Goal: Task Accomplishment & Management: Manage account settings

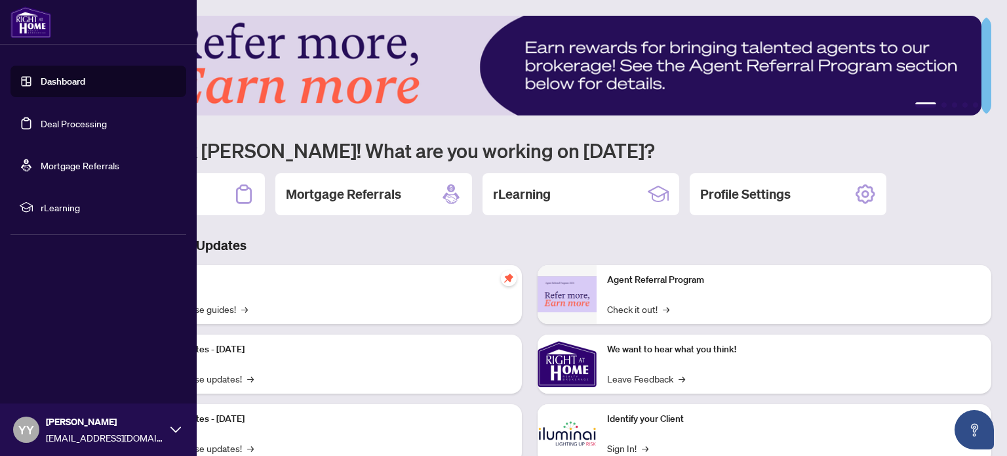
click at [47, 123] on link "Deal Processing" at bounding box center [74, 123] width 66 height 12
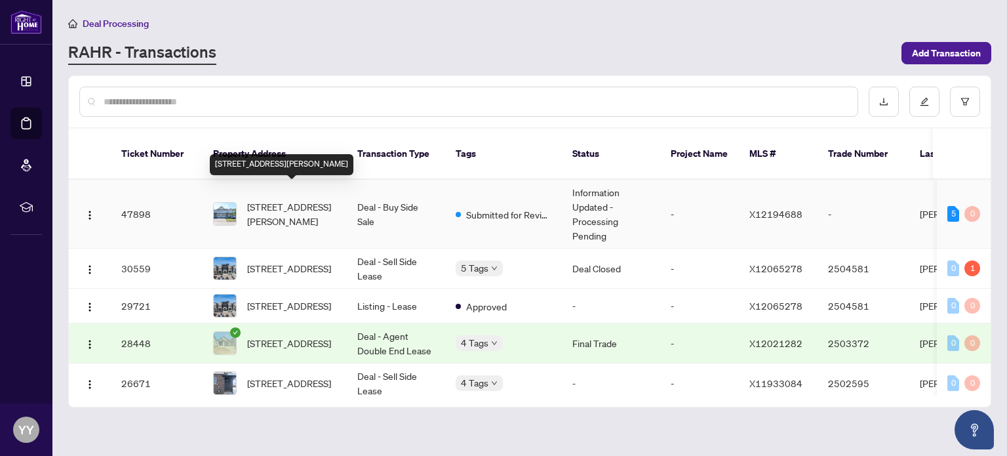
click at [311, 199] on span "[STREET_ADDRESS][PERSON_NAME]" at bounding box center [291, 213] width 89 height 29
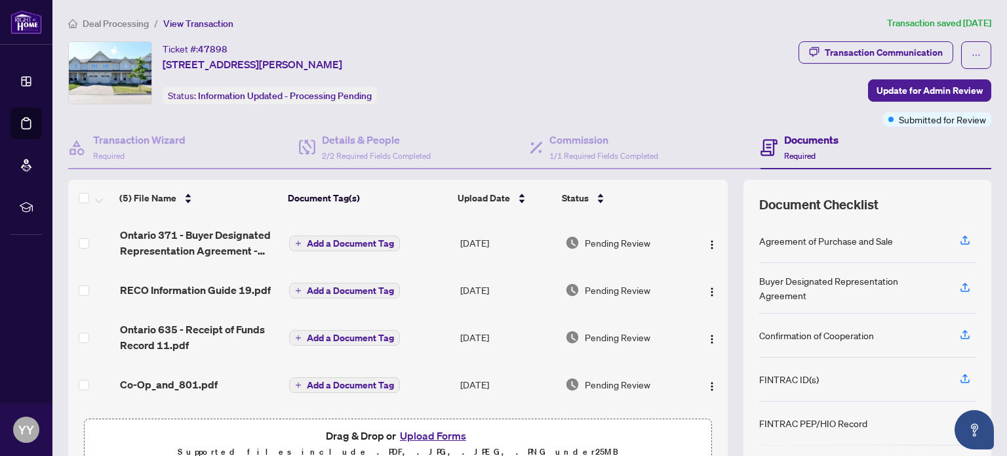
click at [421, 432] on button "Upload Forms" at bounding box center [433, 435] width 74 height 17
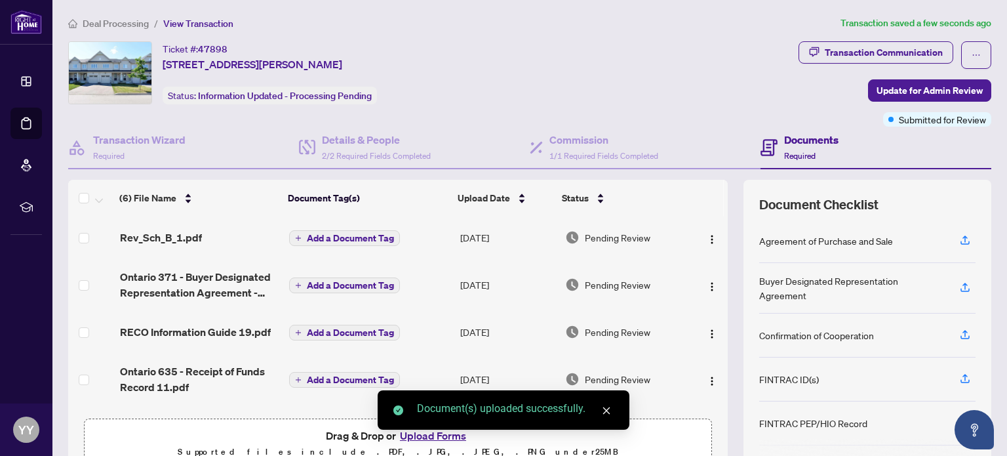
scroll to position [92, 0]
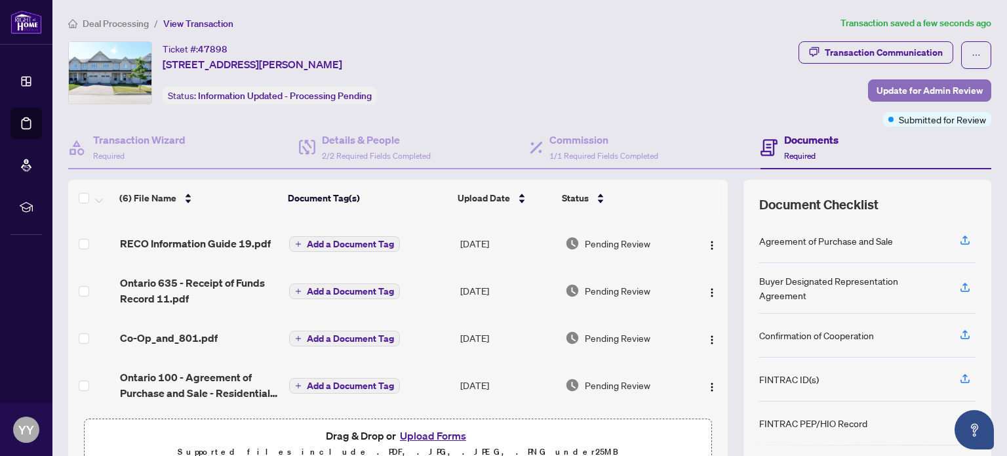
click at [887, 91] on span "Update for Admin Review" at bounding box center [929, 90] width 106 height 21
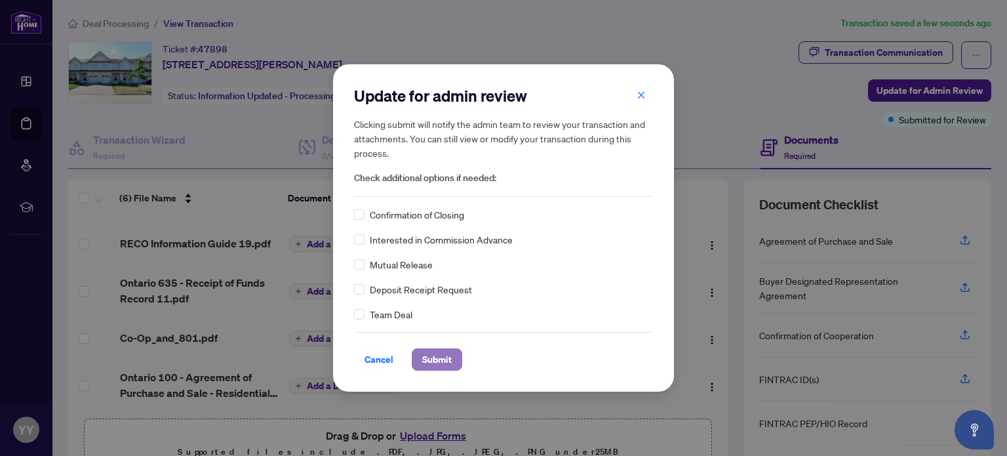
click at [431, 356] on span "Submit" at bounding box center [436, 359] width 29 height 21
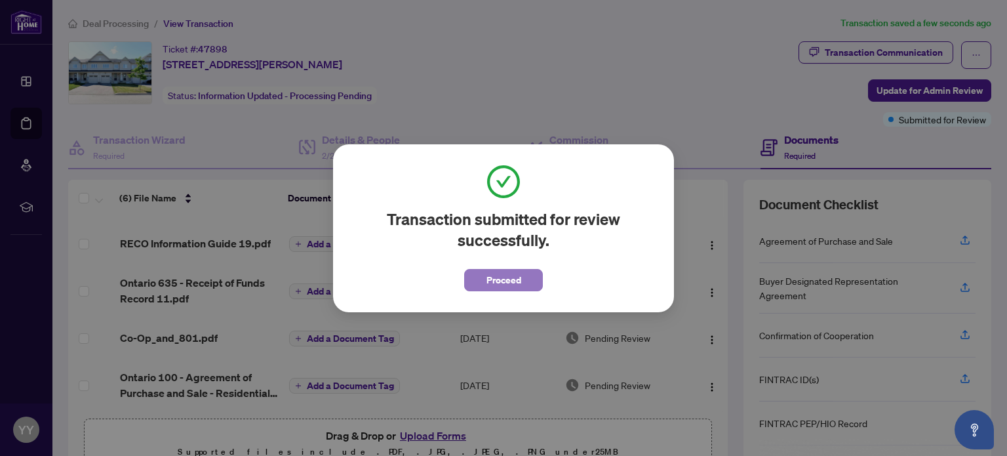
click at [499, 280] on span "Proceed" at bounding box center [503, 279] width 35 height 21
